Goal: Task Accomplishment & Management: Manage account settings

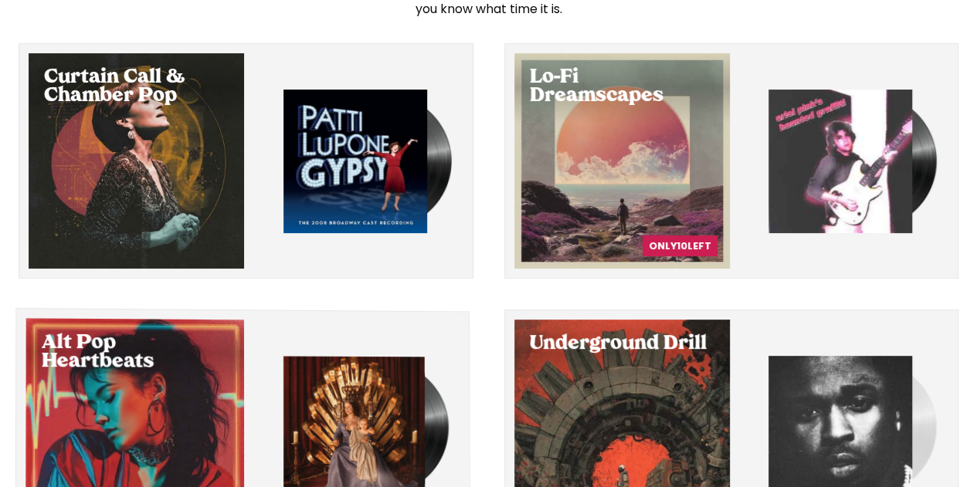
scroll to position [56, 0]
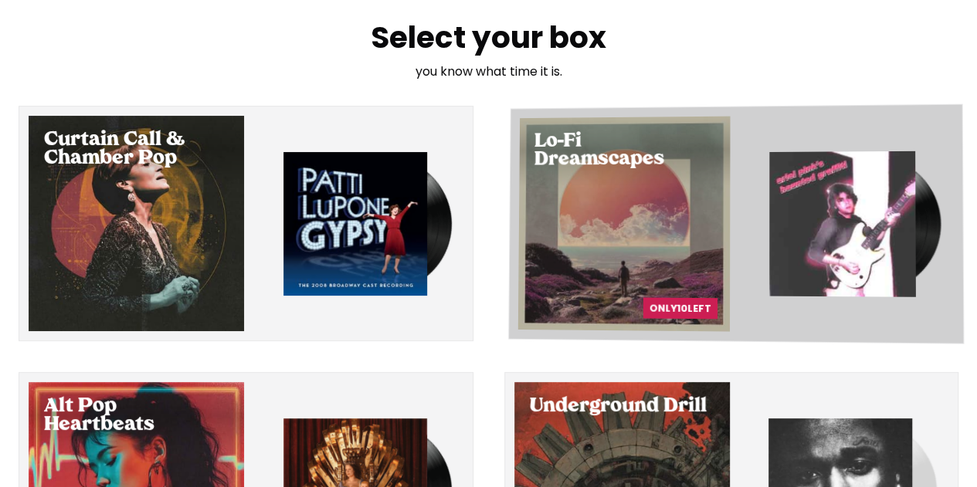
click at [676, 233] on div "Select Lo-Fi Dreamscapes" at bounding box center [624, 225] width 212 height 216
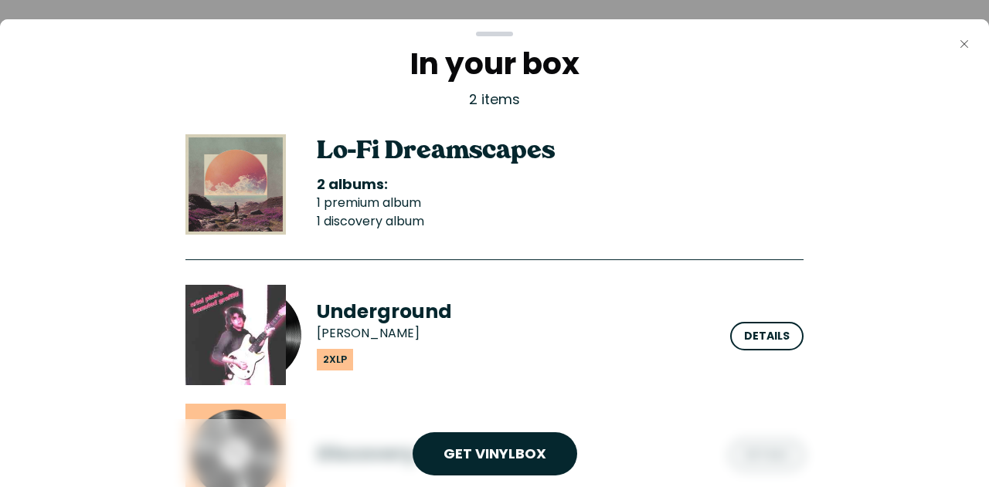
click at [967, 46] on icon "Close" at bounding box center [964, 44] width 12 height 12
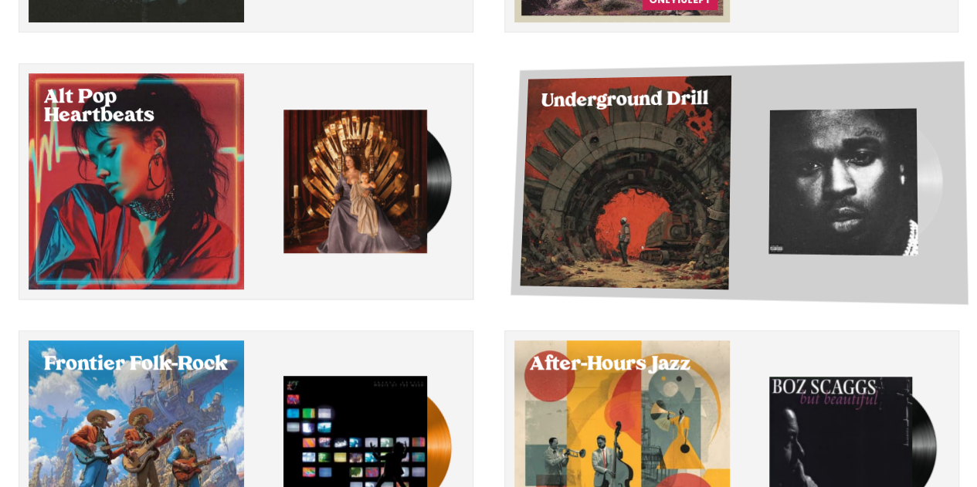
scroll to position [288, 0]
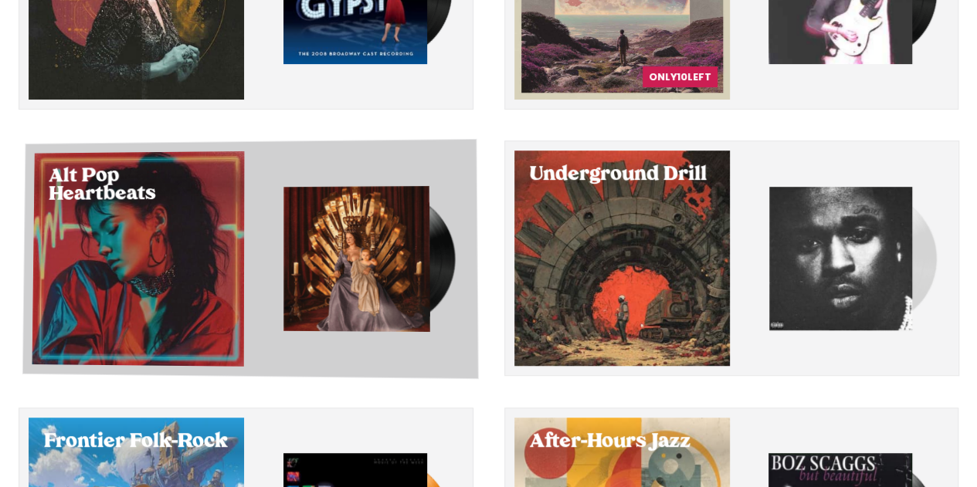
click at [188, 271] on div "Select Alt Pop Heartbeats" at bounding box center [138, 259] width 212 height 216
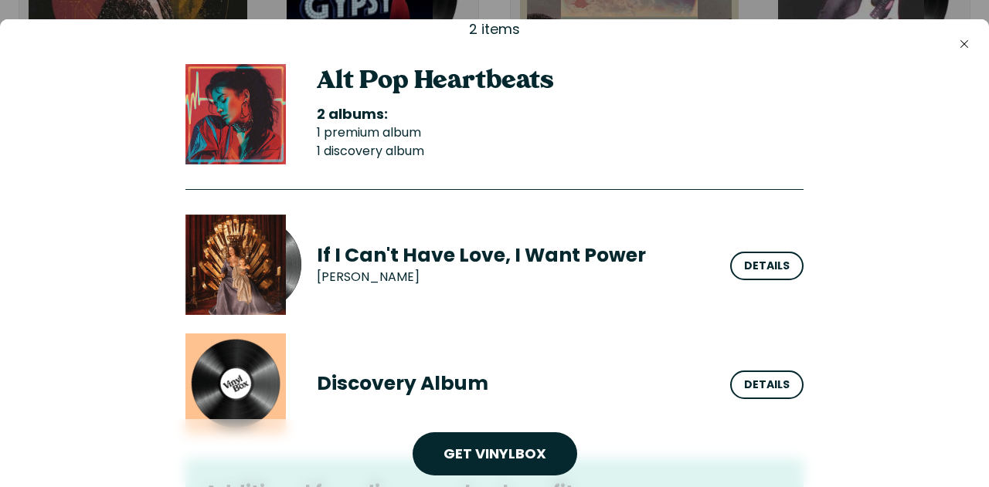
scroll to position [48, 0]
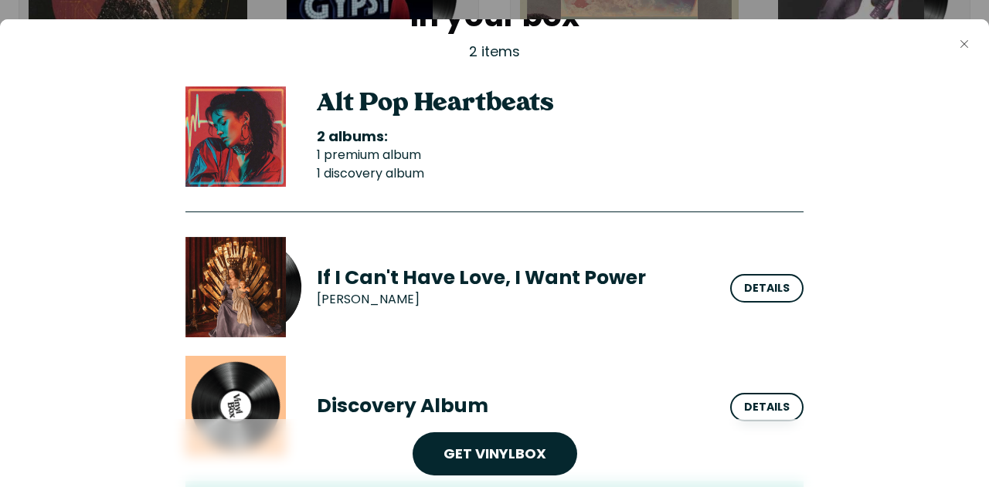
click at [966, 47] on icon "Close" at bounding box center [964, 44] width 12 height 12
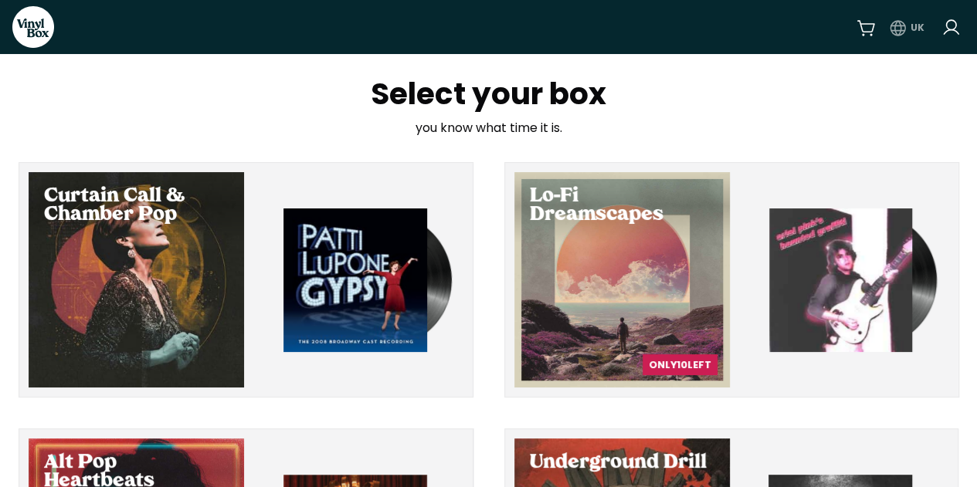
click at [901, 29] on html "VinylBox UK Select your box you know what time it is. Curtain Call & Chamber Po…" at bounding box center [488, 243] width 977 height 487
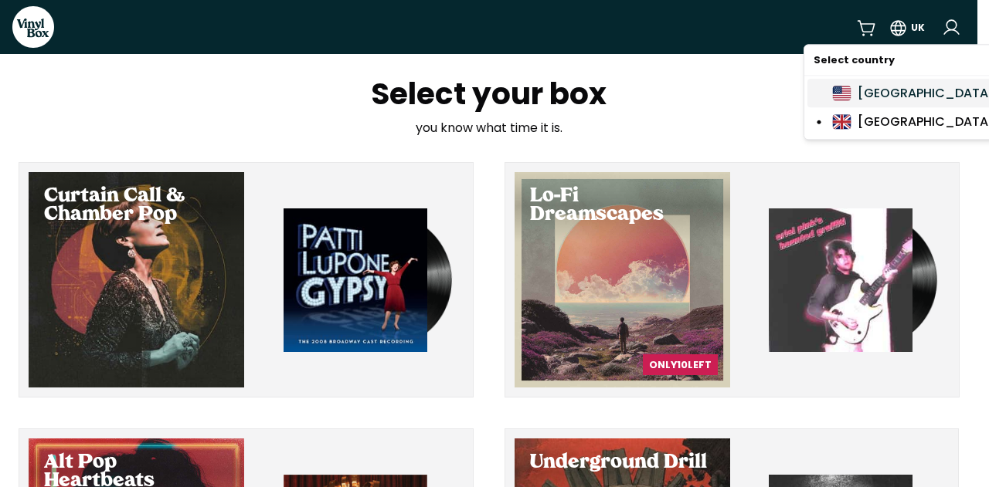
click at [888, 98] on div "[GEOGRAPHIC_DATA]" at bounding box center [913, 93] width 162 height 19
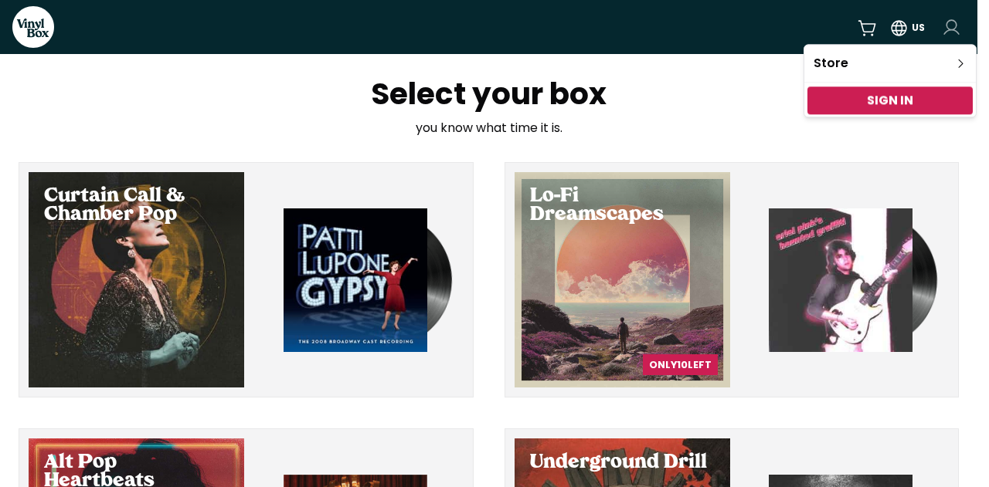
click at [954, 32] on html "VinylBox US Select your box you know what time it is. Curtain Call & Chamber Po…" at bounding box center [494, 243] width 989 height 487
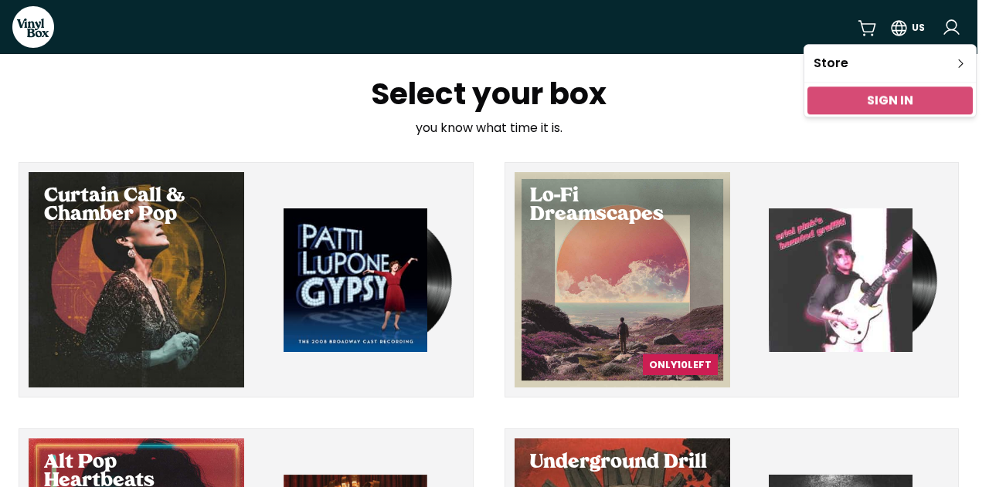
click at [895, 104] on link "Sign In" at bounding box center [890, 100] width 46 height 18
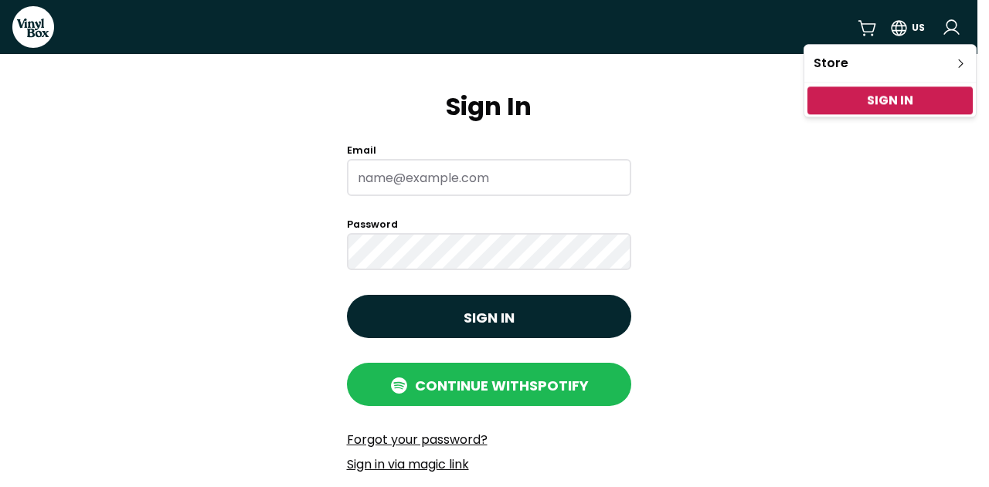
type input "[EMAIL_ADDRESS][DOMAIN_NAME]"
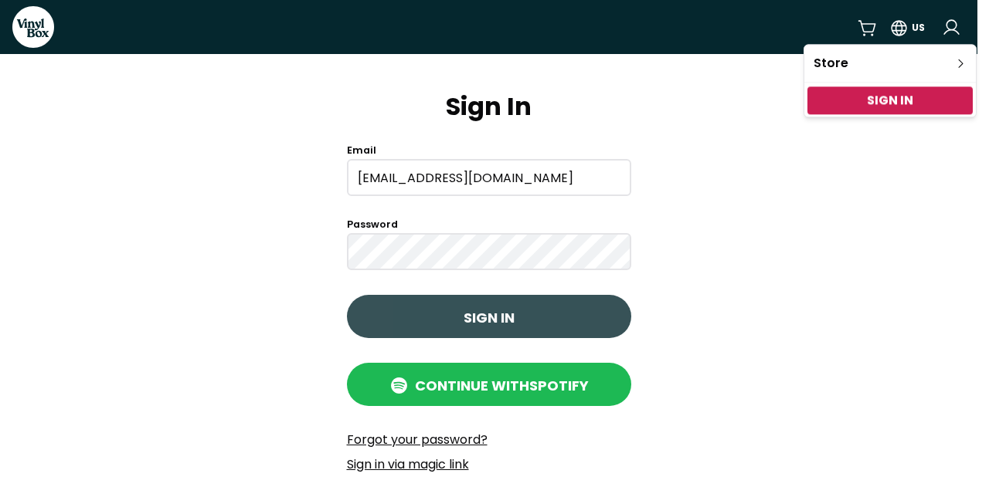
click at [503, 317] on html "VinylBox US Sign In Email [EMAIL_ADDRESS][DOMAIN_NAME] Password Sign in Continu…" at bounding box center [494, 243] width 989 height 487
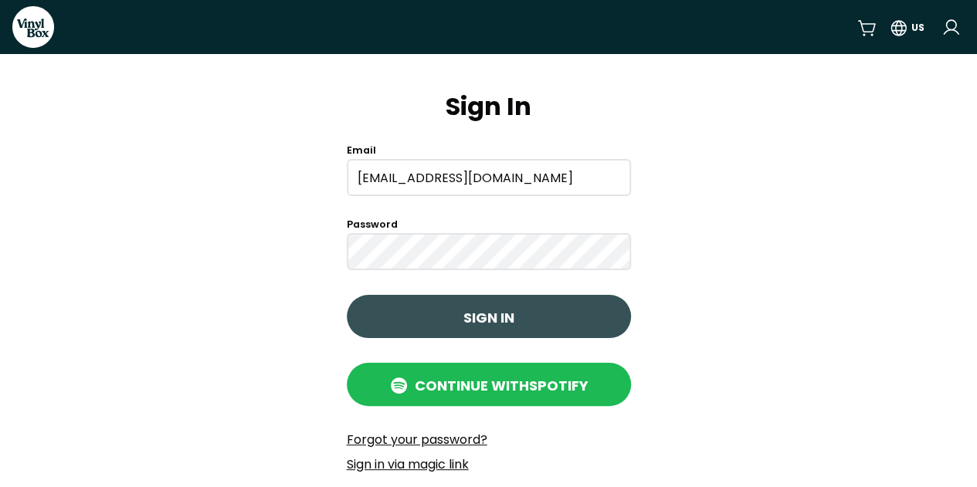
click at [453, 318] on button "Sign in" at bounding box center [489, 316] width 284 height 43
